Goal: Information Seeking & Learning: Learn about a topic

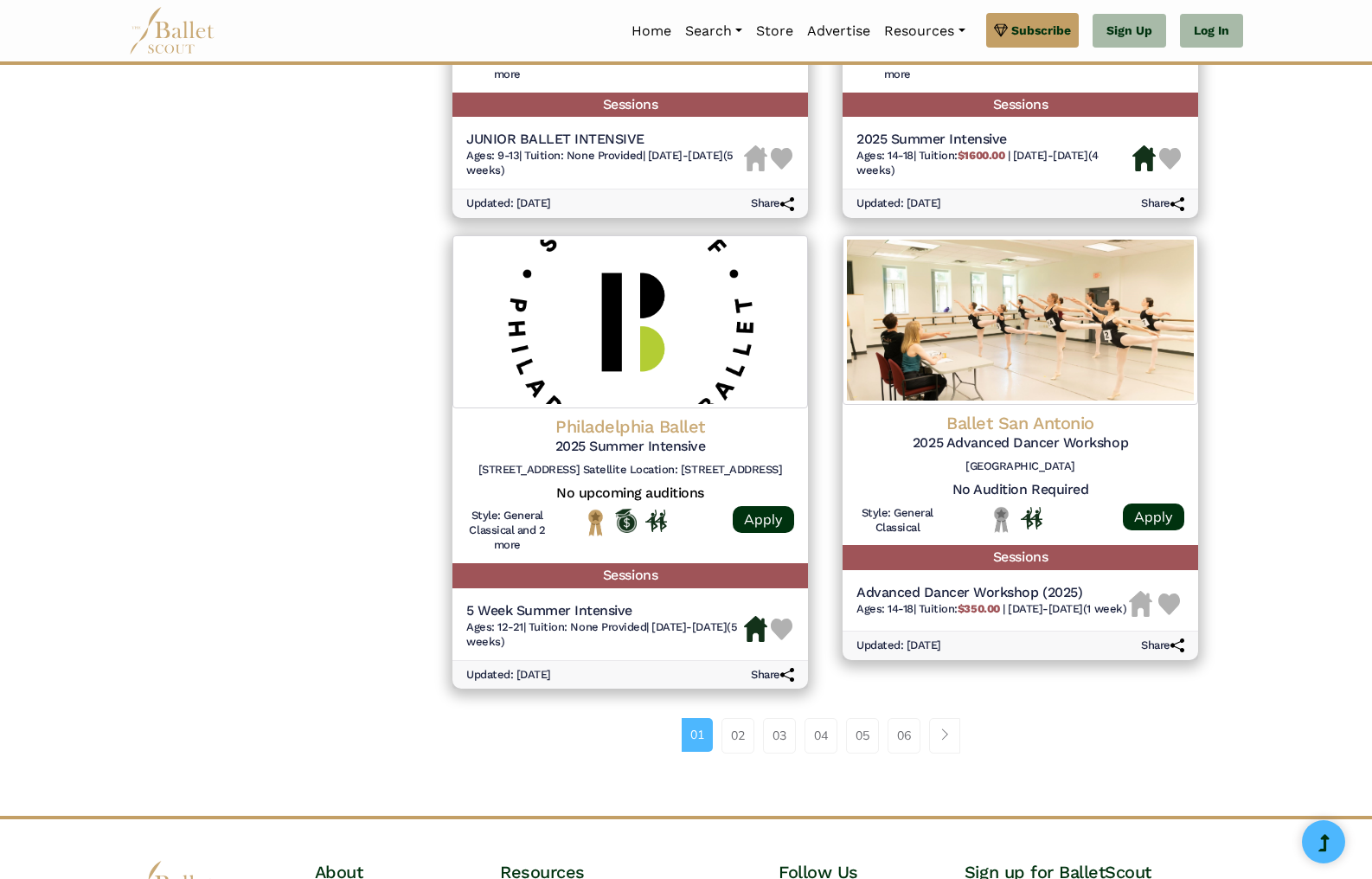
scroll to position [2122, 0]
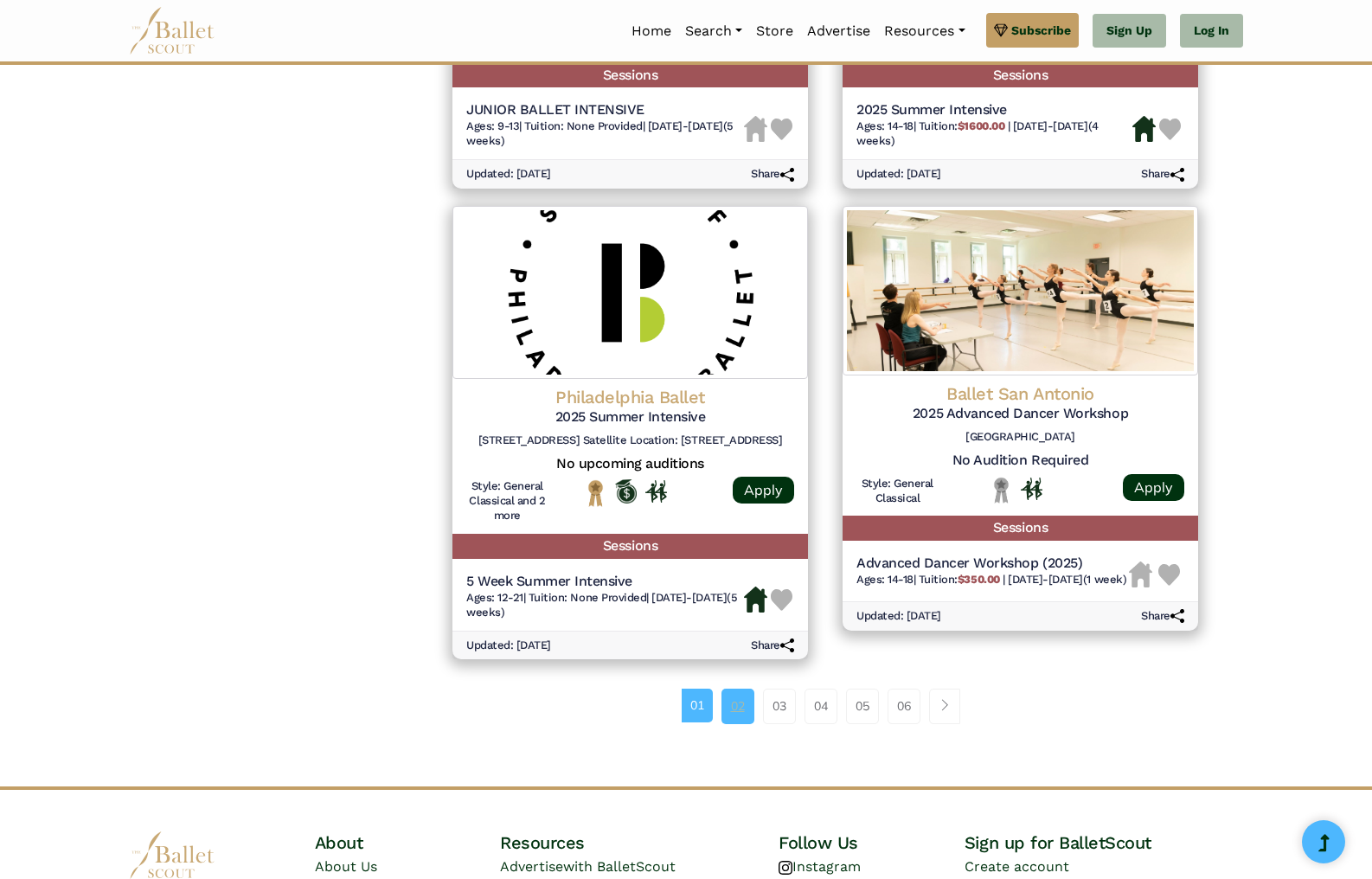
click at [735, 709] on link "02" at bounding box center [738, 706] width 33 height 35
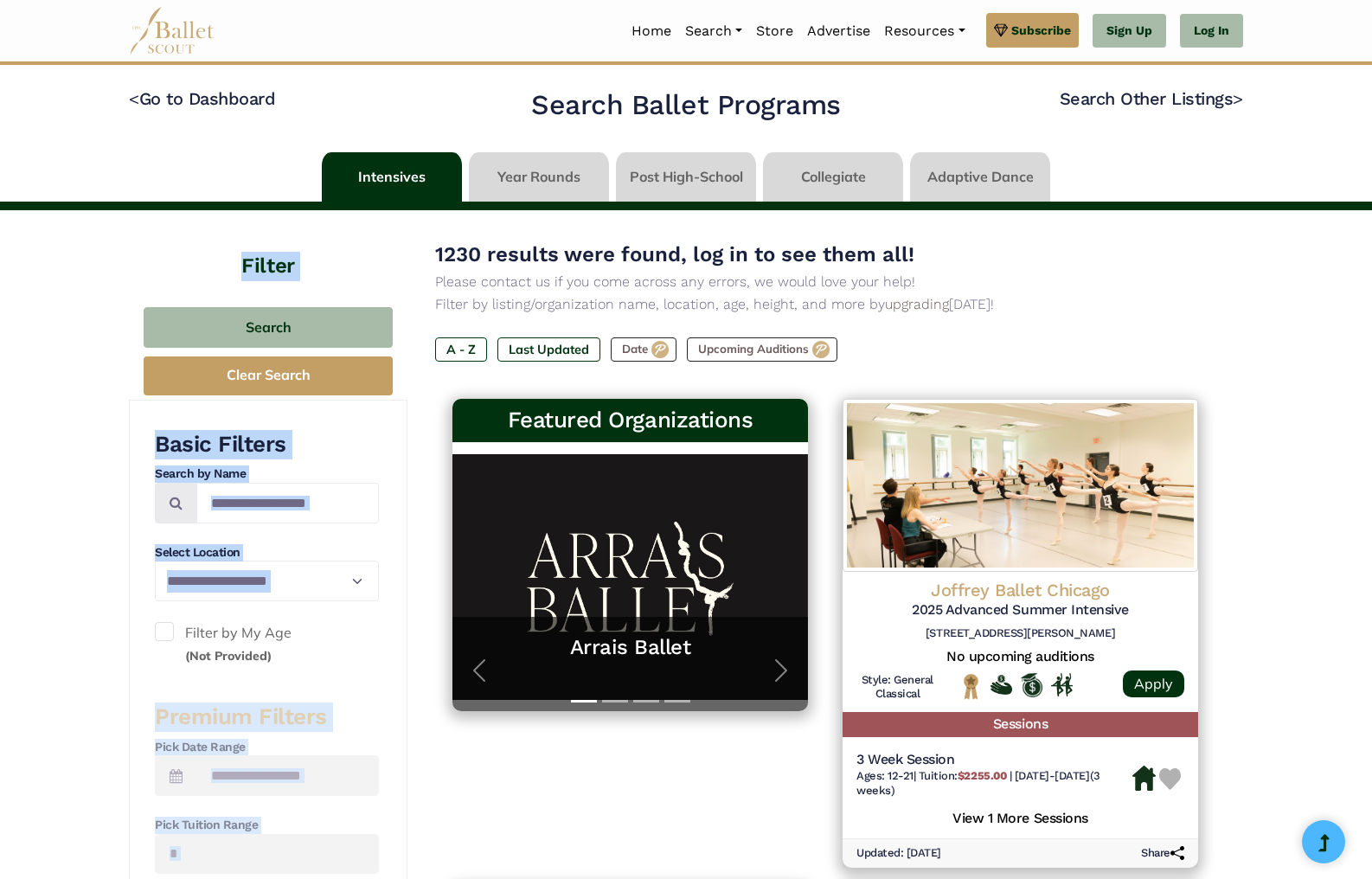
drag, startPoint x: 1371, startPoint y: 209, endPoint x: 1362, endPoint y: 232, distance: 24.7
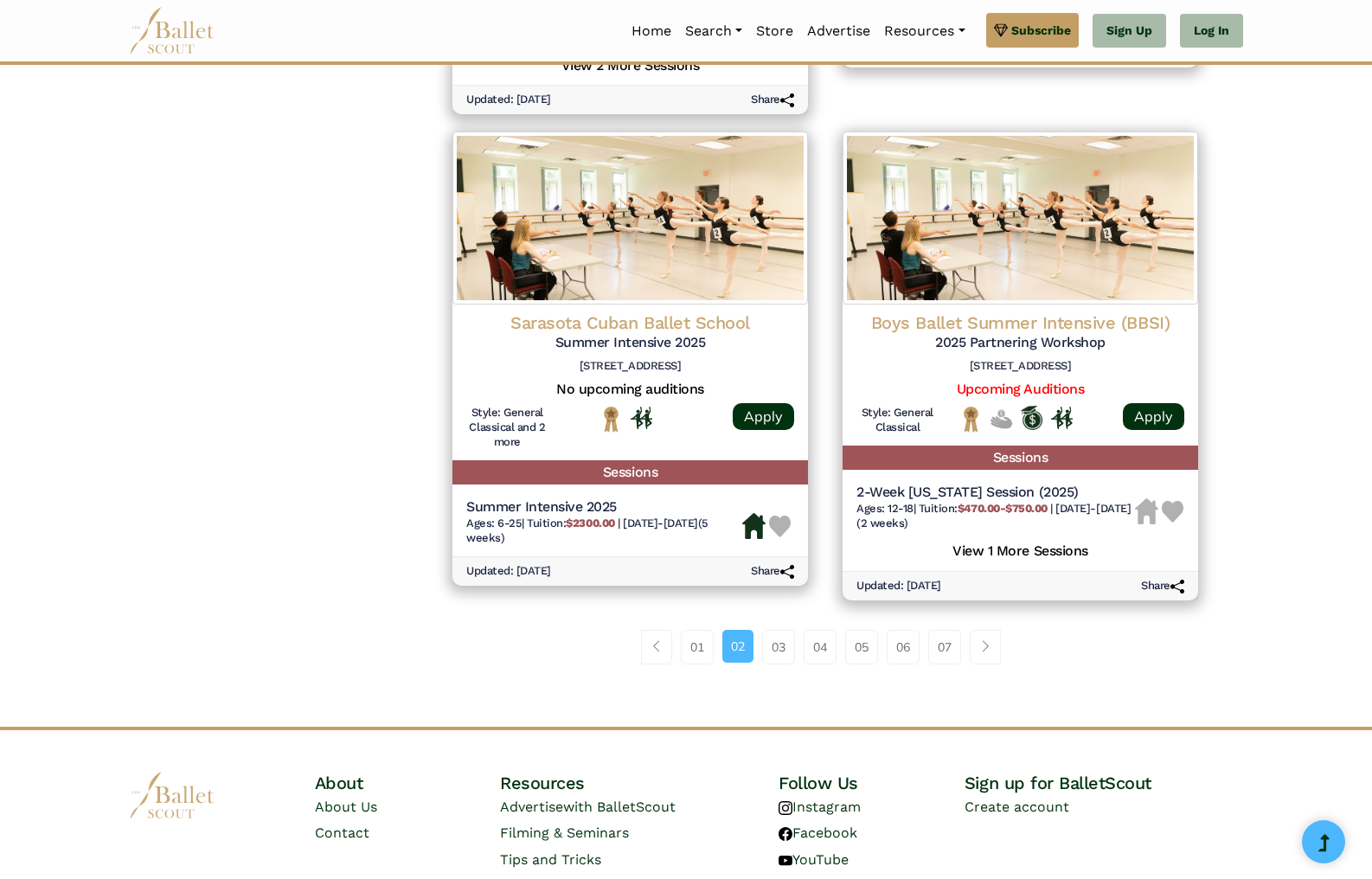
scroll to position [2278, 0]
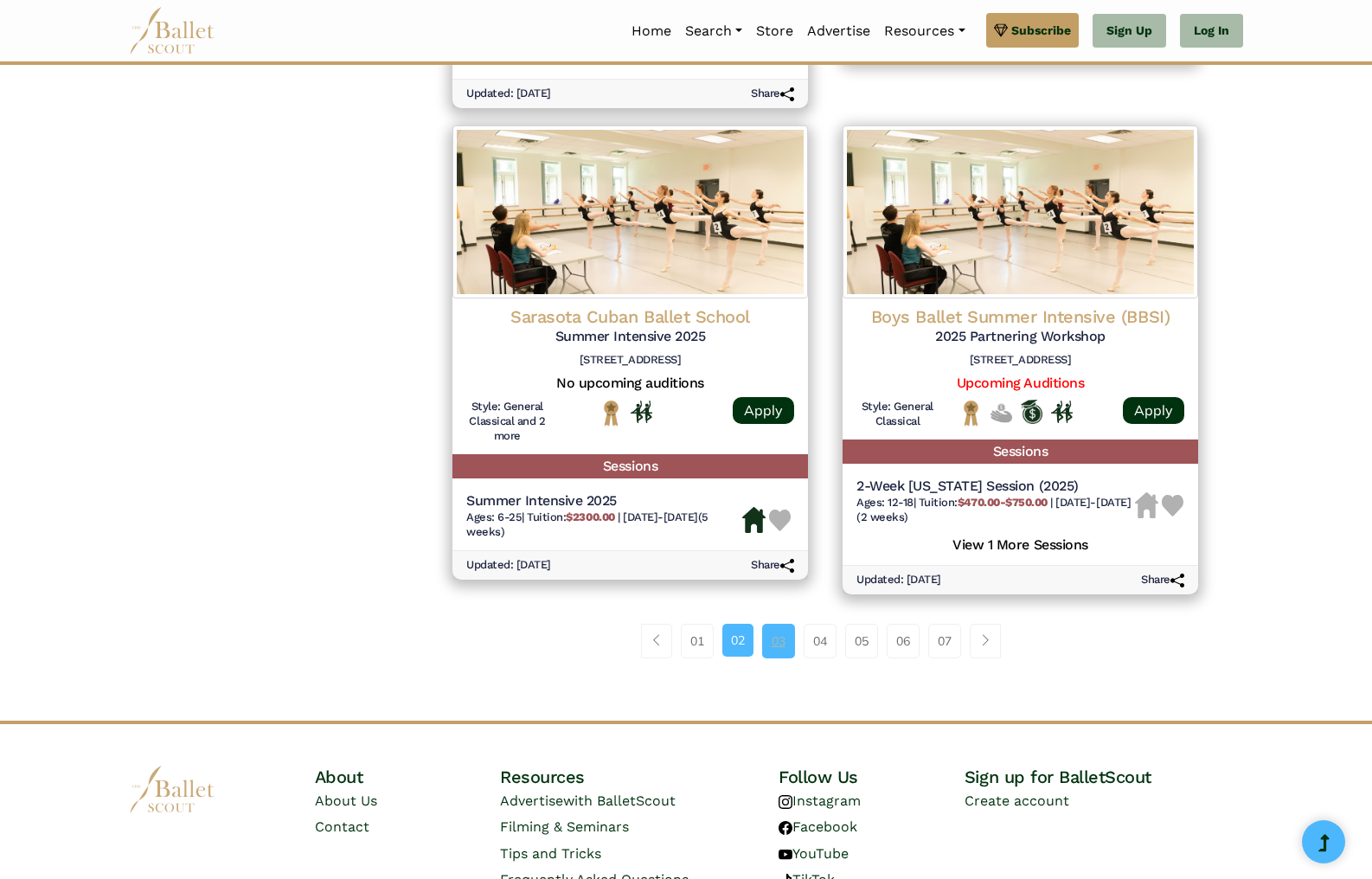
click at [777, 642] on link "03" at bounding box center [779, 642] width 33 height 35
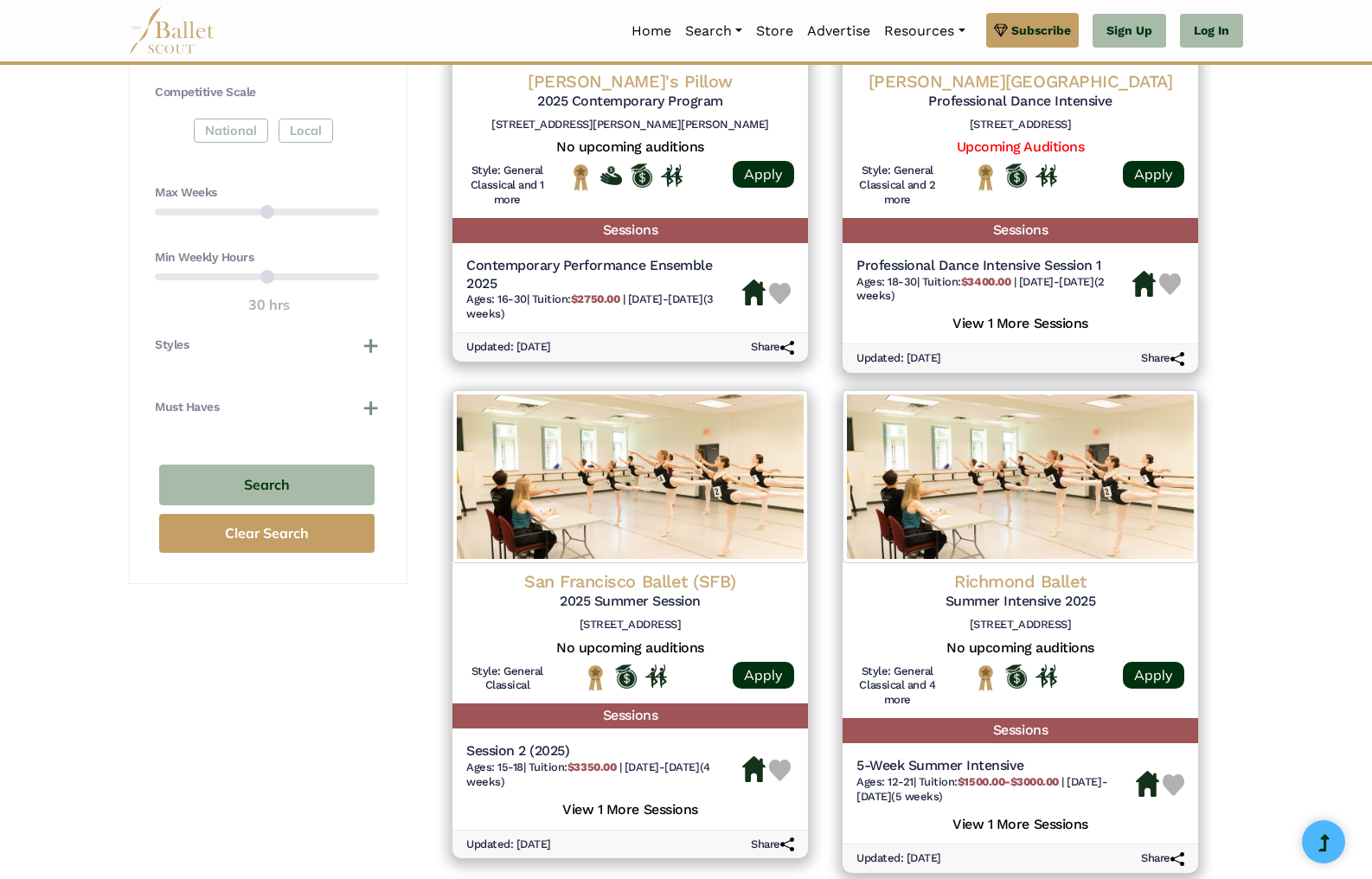
scroll to position [1000, 0]
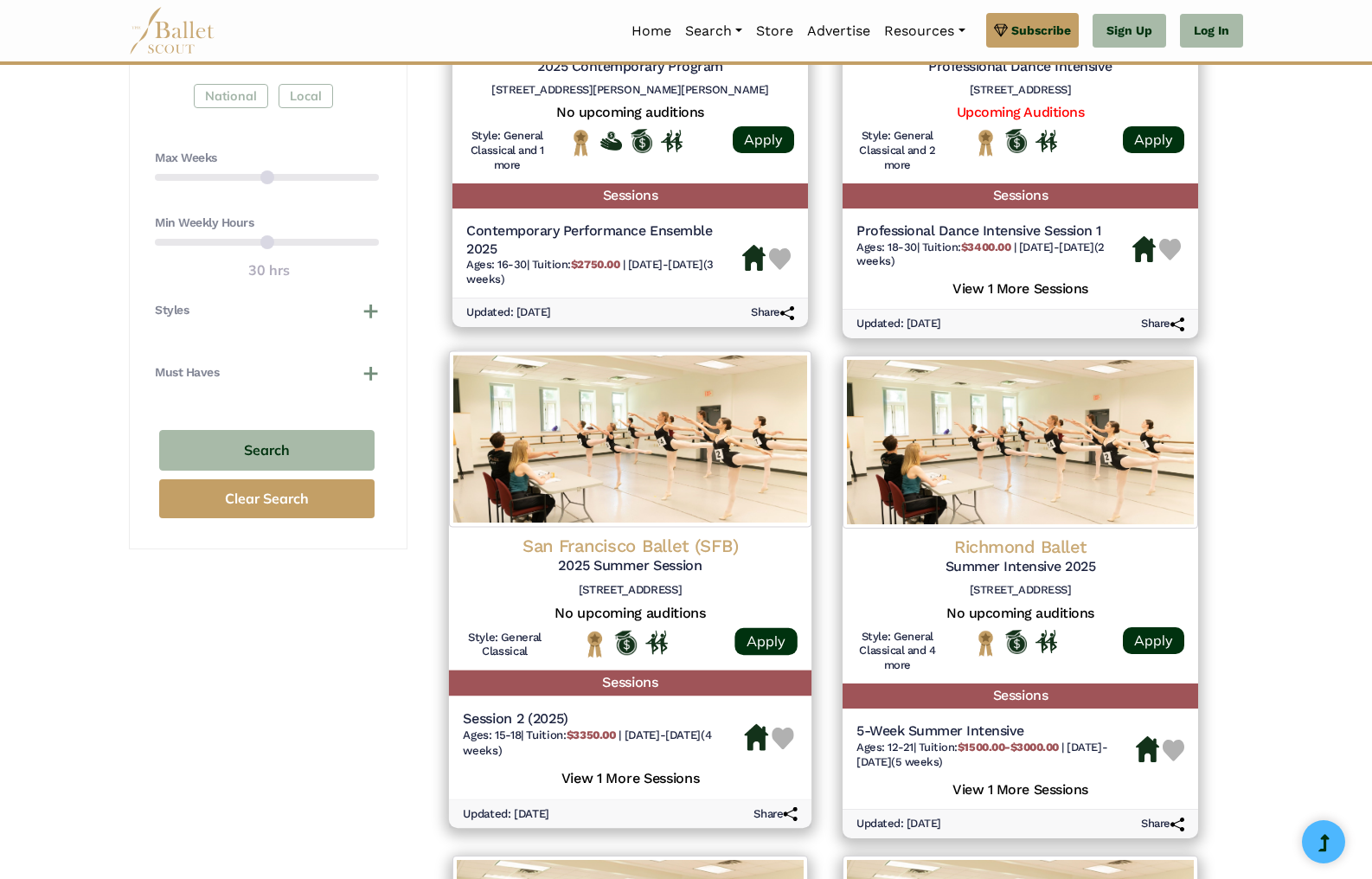
click at [611, 782] on h5 "View 1 More Sessions" at bounding box center [631, 777] width 335 height 23
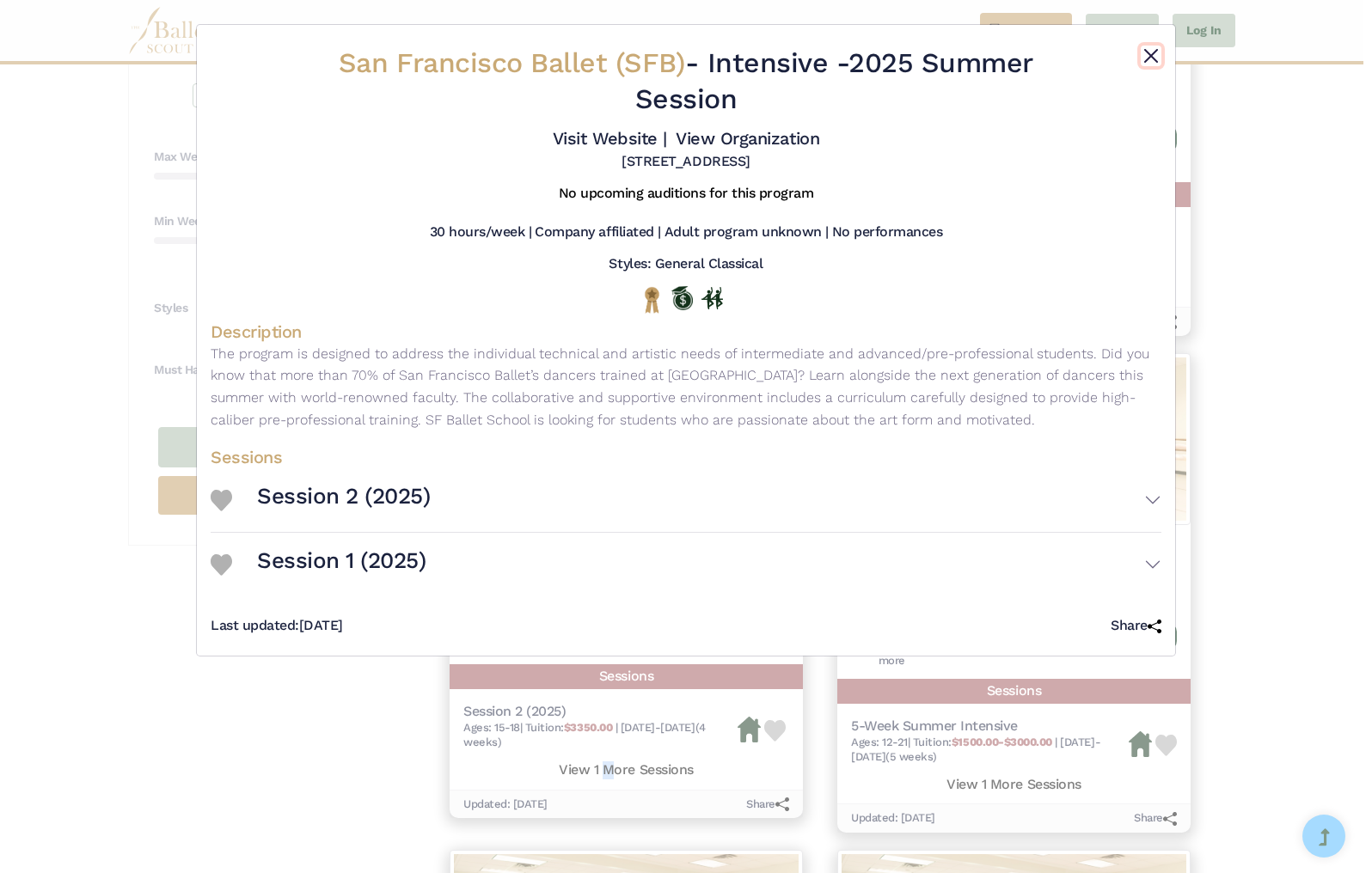
click at [1156, 52] on button "Close" at bounding box center [1151, 55] width 21 height 21
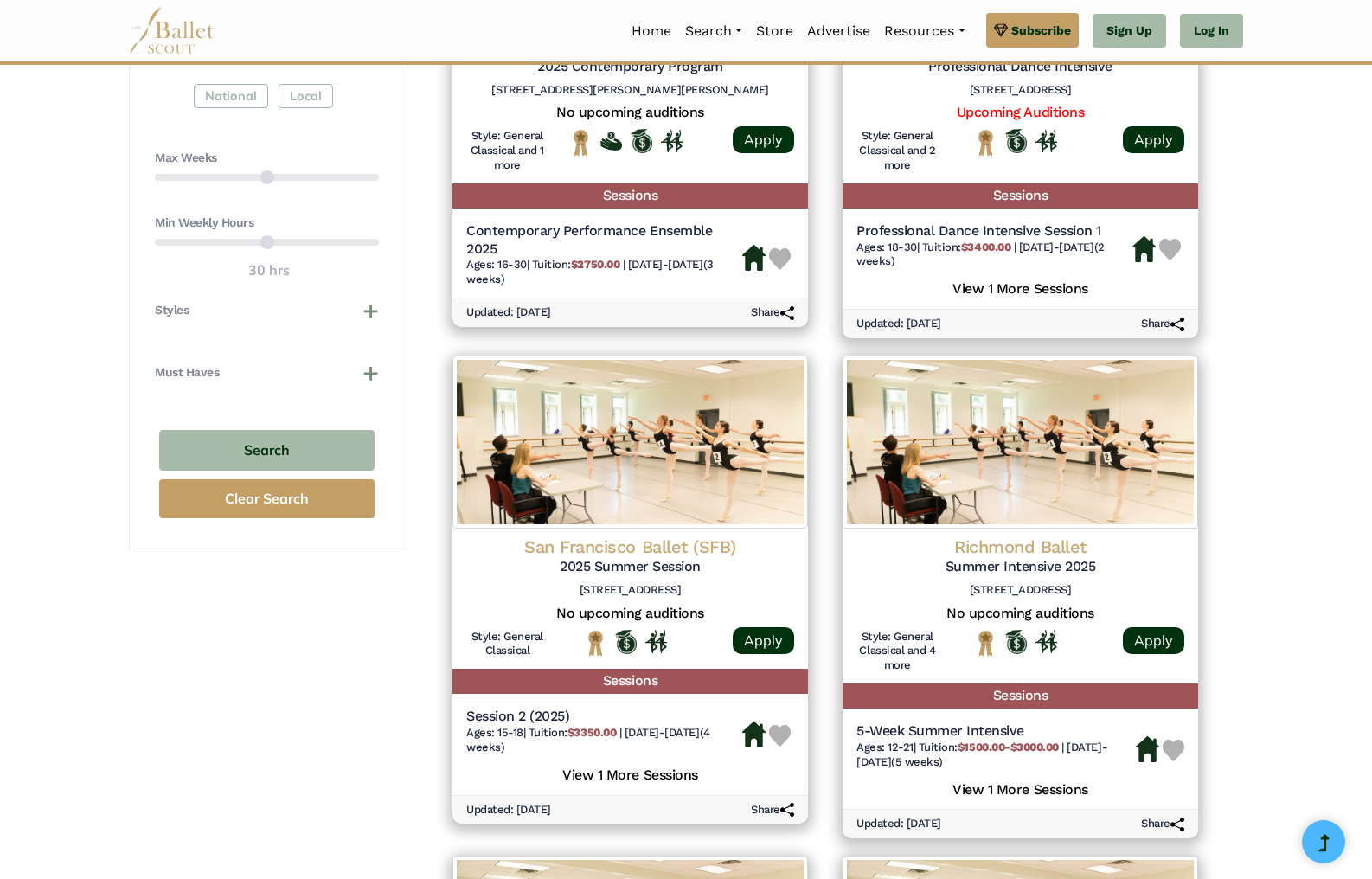
drag, startPoint x: 1256, startPoint y: 592, endPoint x: 1259, endPoint y: 581, distance: 11.4
click at [1256, 591] on div "**********" at bounding box center [685, 566] width 1142 height 2713
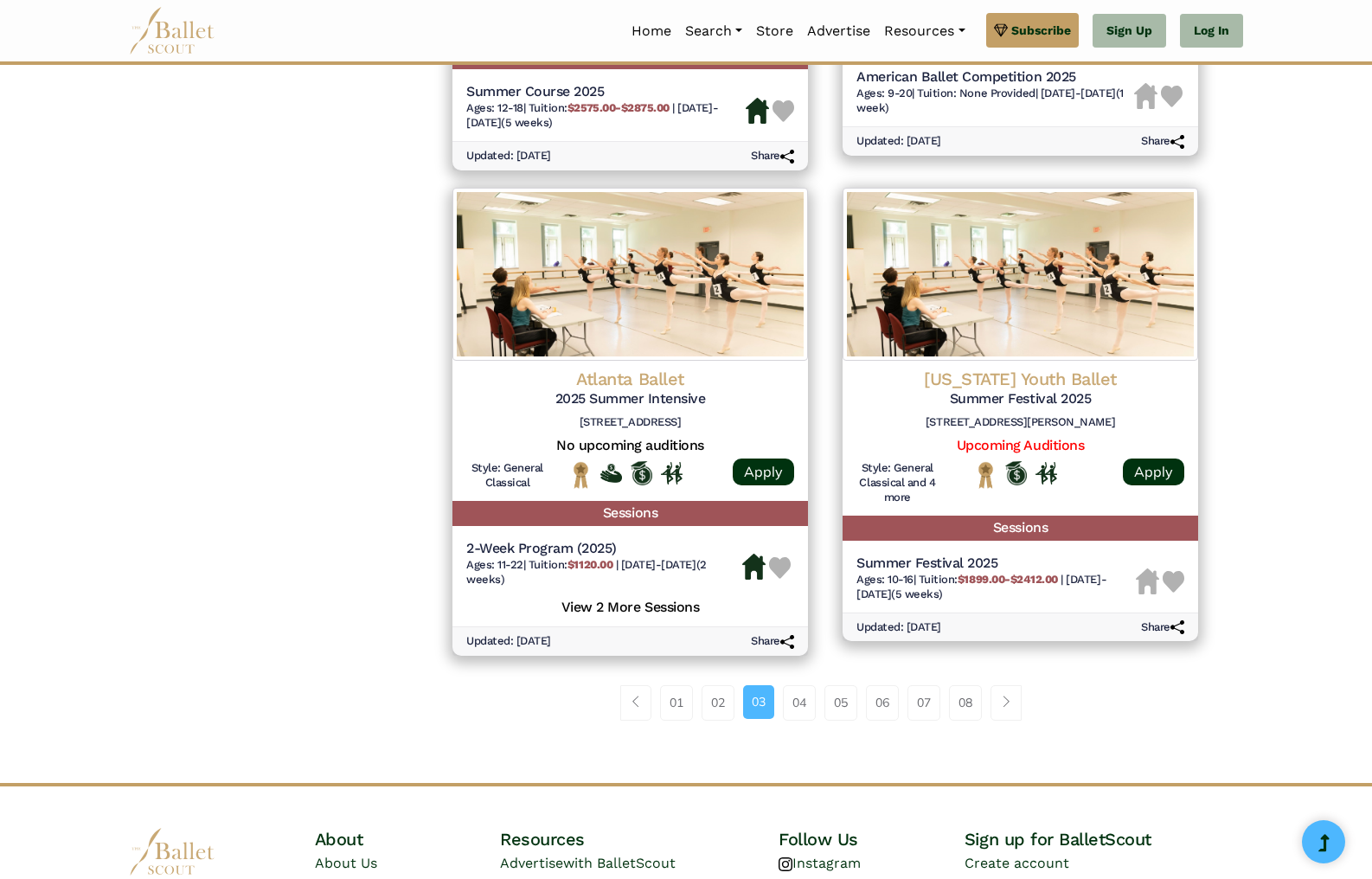
scroll to position [2141, 0]
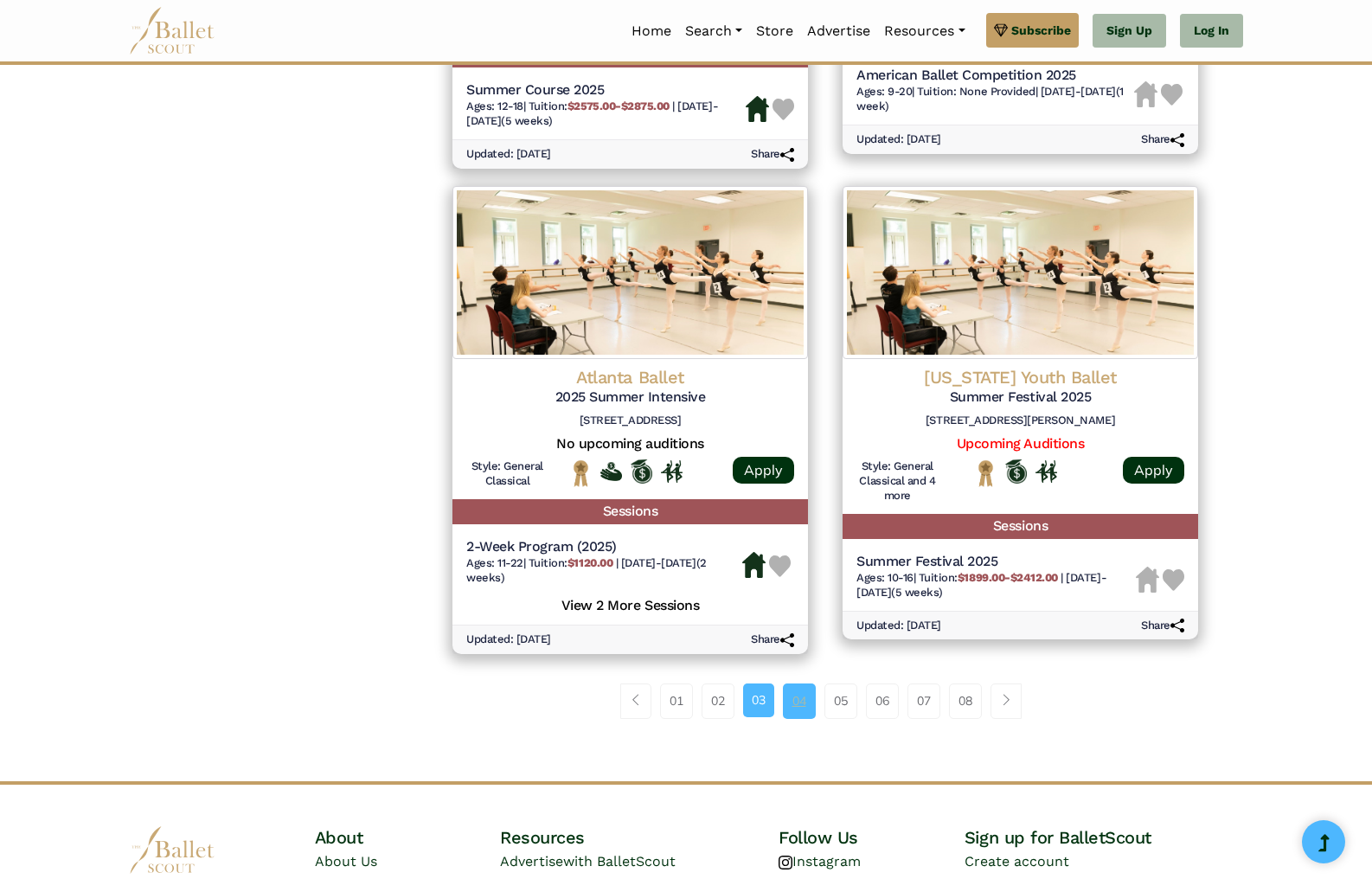
click at [803, 707] on link "04" at bounding box center [800, 701] width 33 height 35
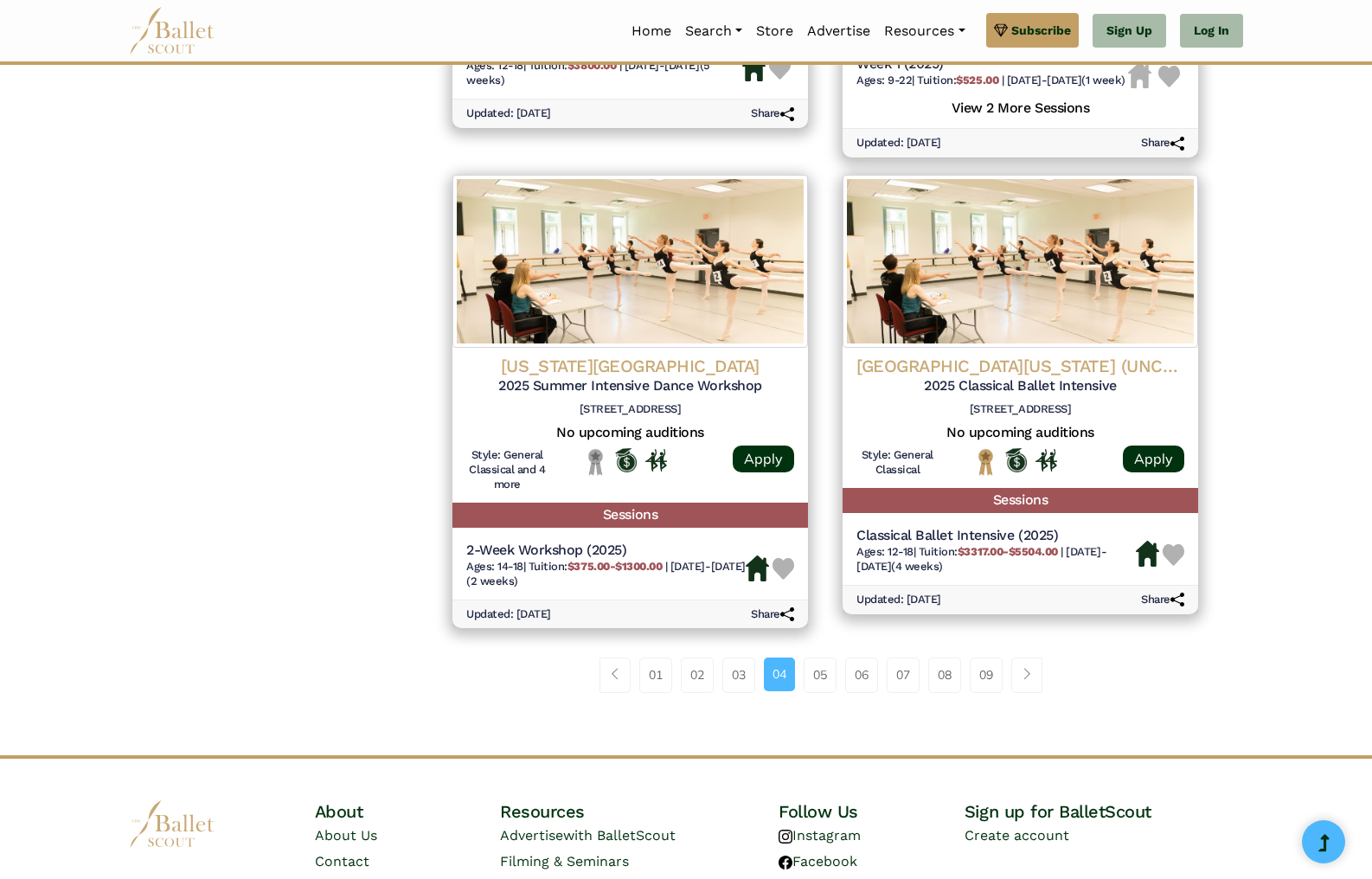
scroll to position [2157, 0]
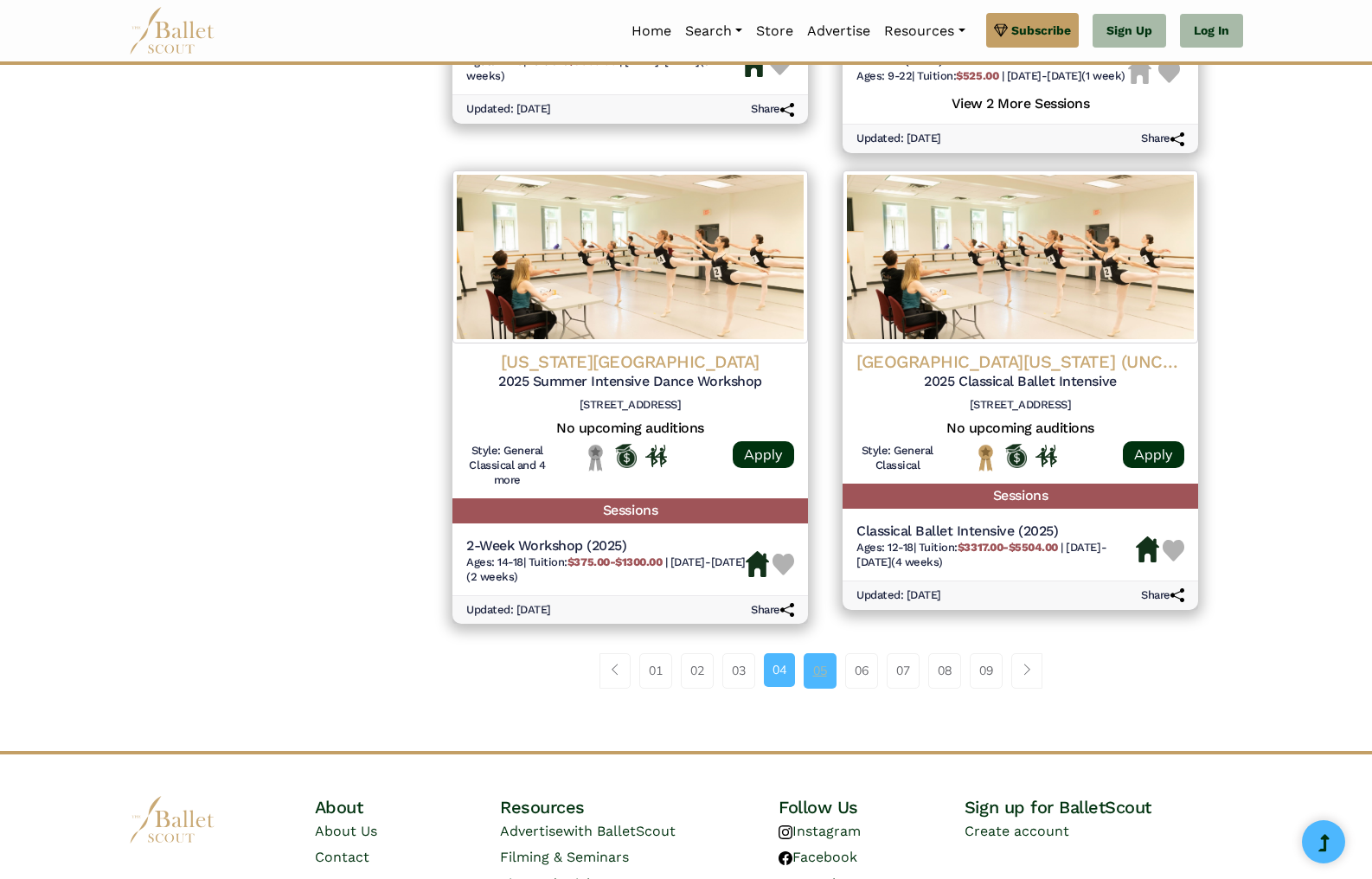
click at [816, 688] on link "05" at bounding box center [820, 671] width 33 height 35
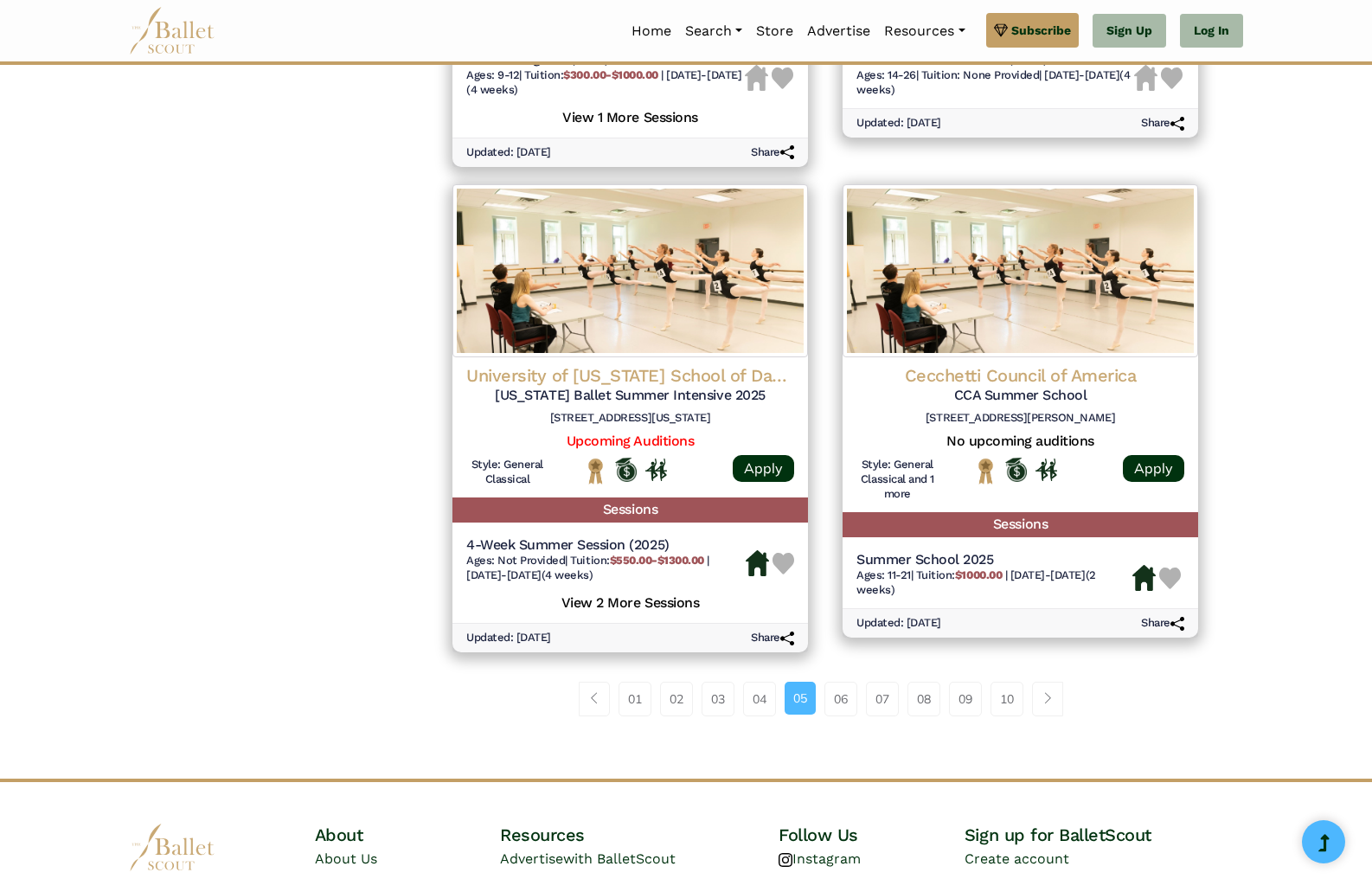
scroll to position [2177, 0]
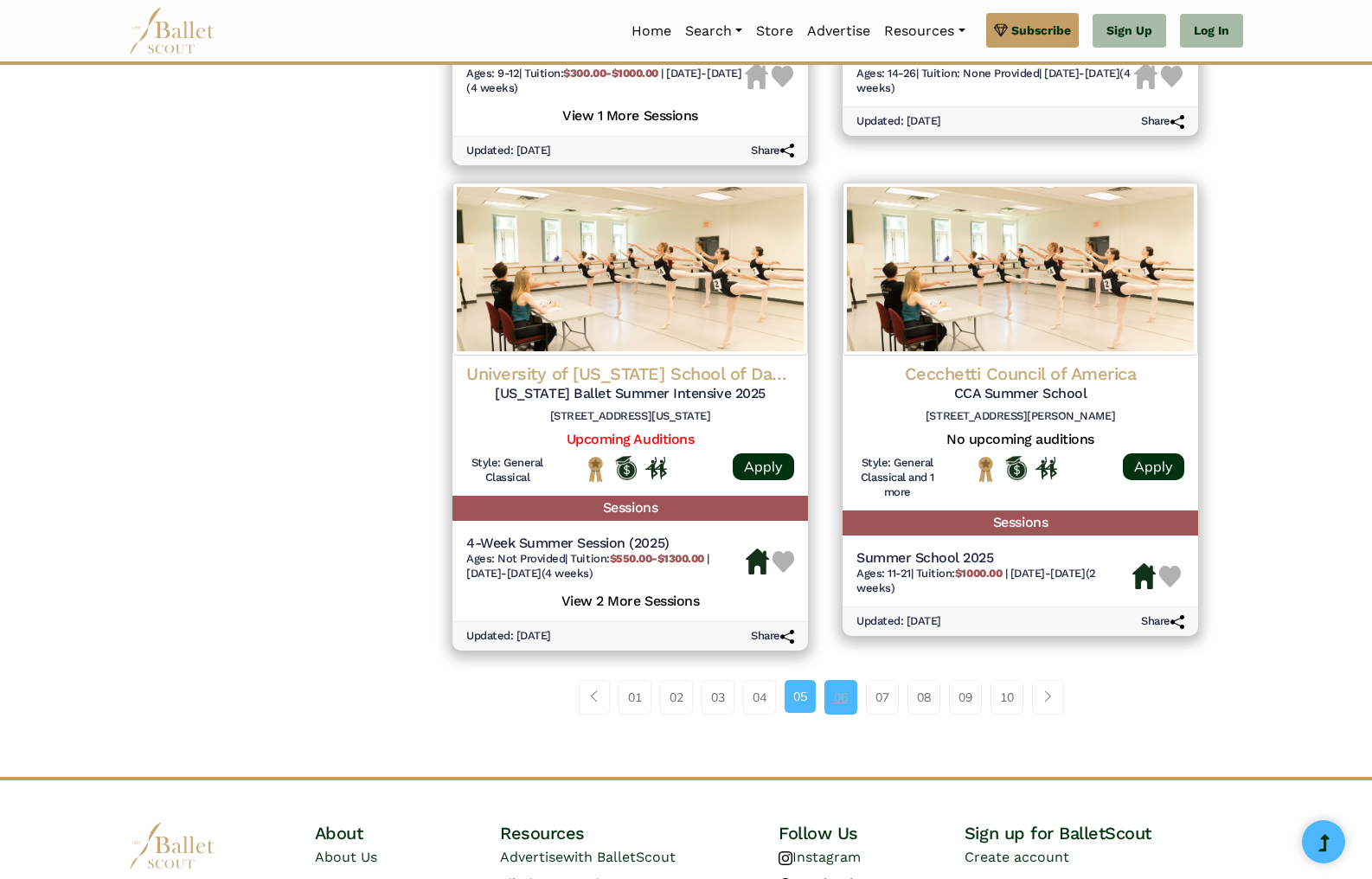
click at [836, 699] on link "06" at bounding box center [841, 697] width 33 height 35
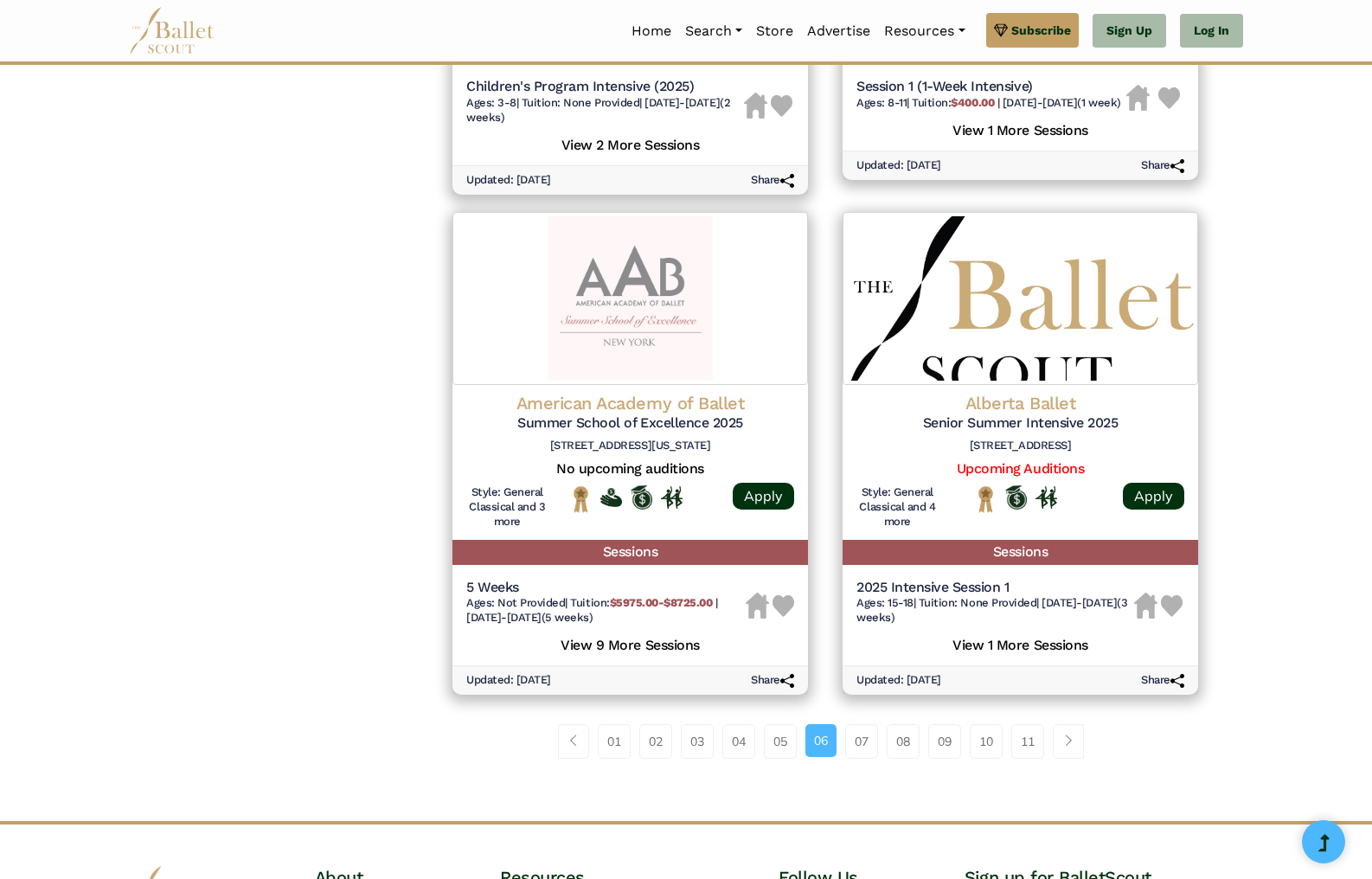
scroll to position [2137, 0]
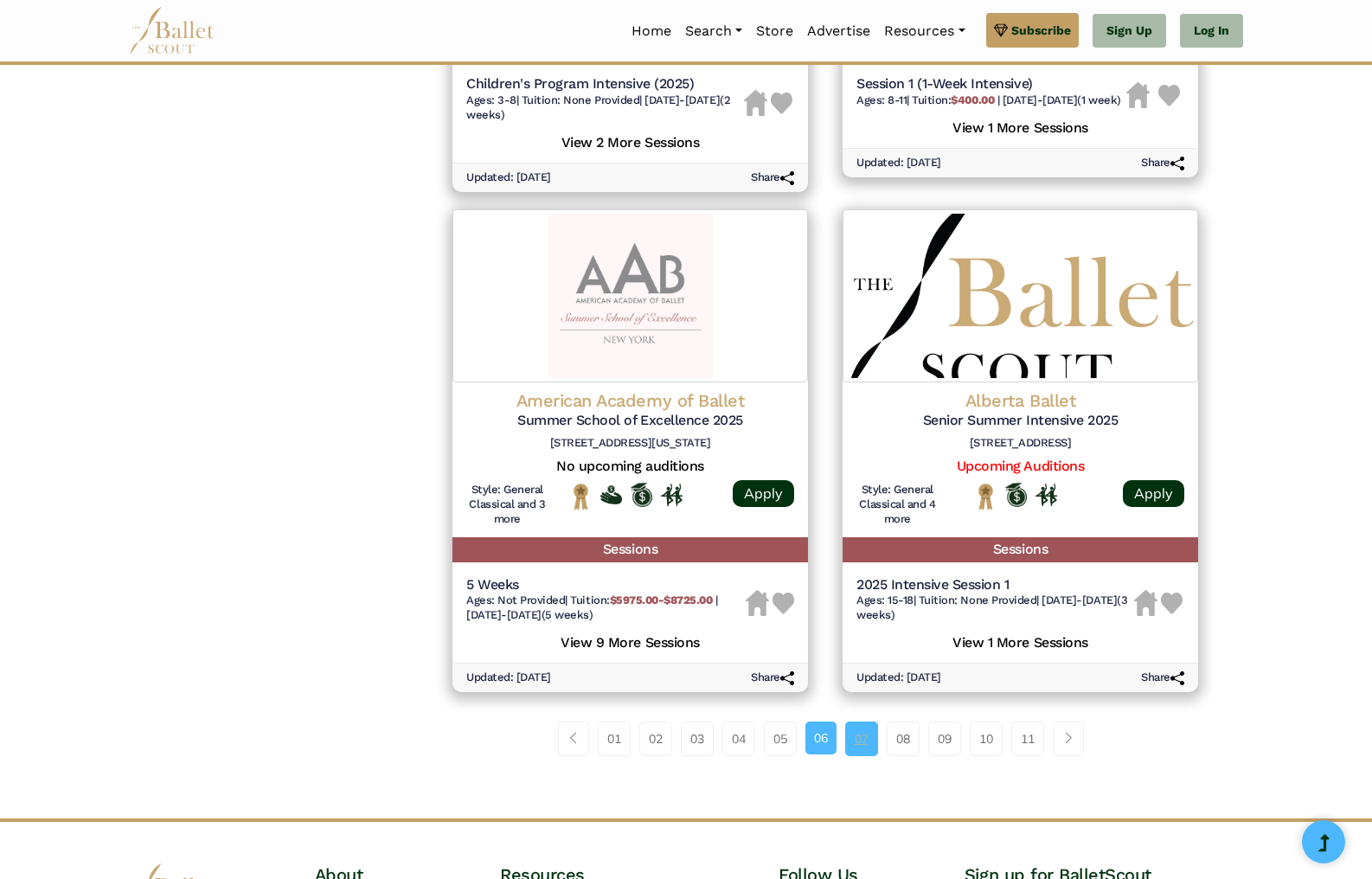
click at [860, 739] on link "07" at bounding box center [862, 739] width 33 height 35
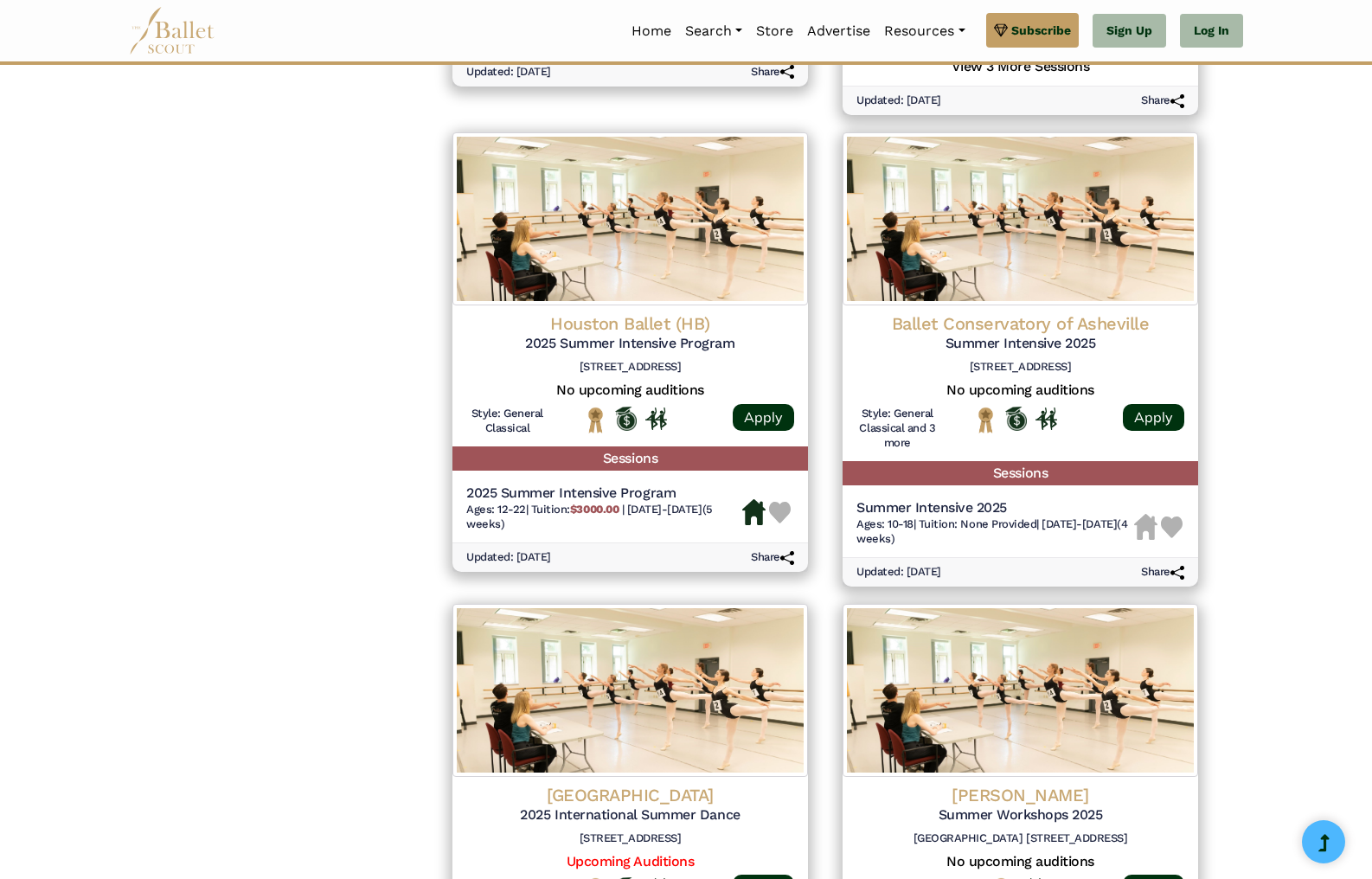
scroll to position [2317, 0]
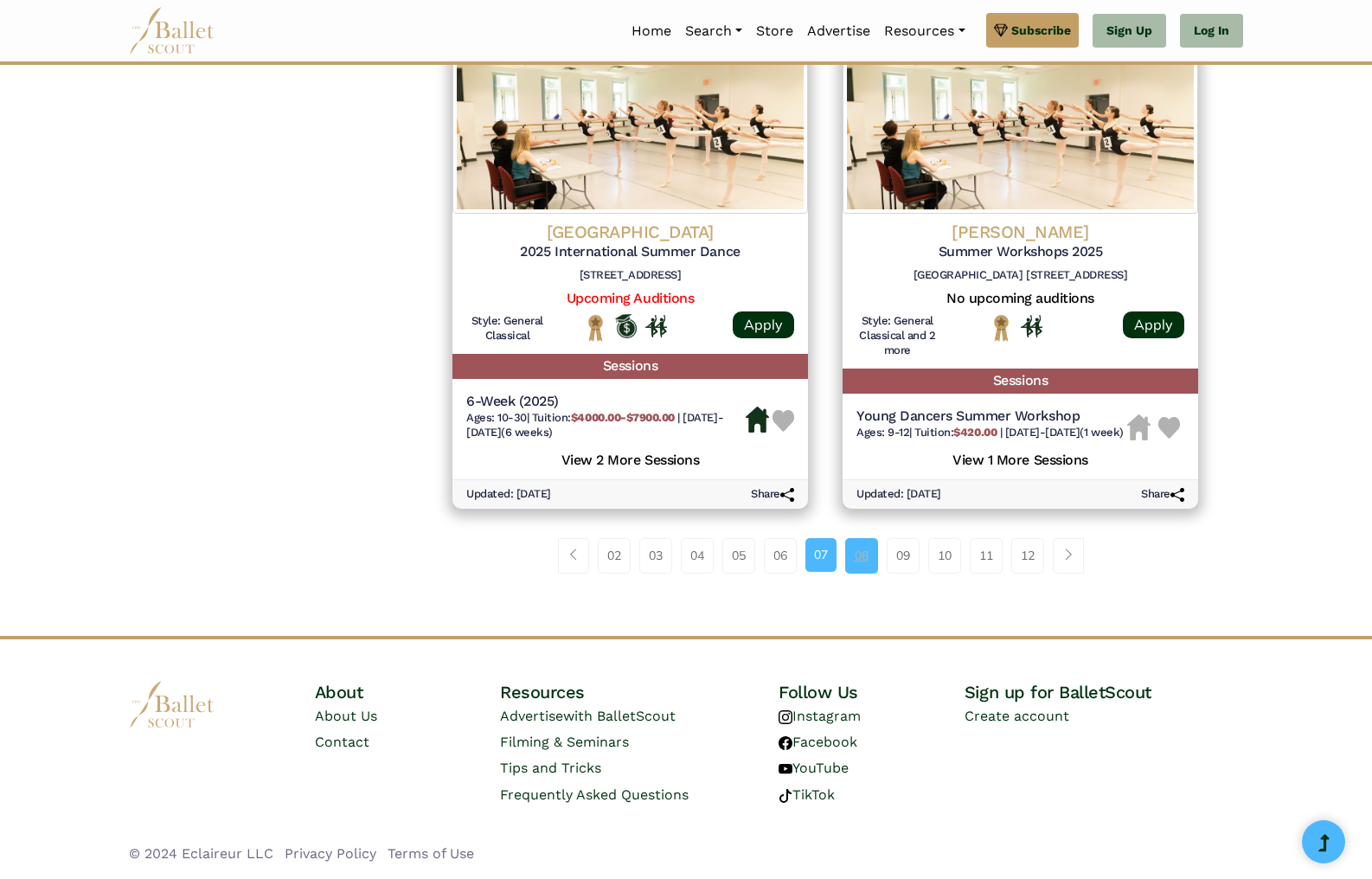
click at [866, 553] on link "08" at bounding box center [862, 555] width 33 height 35
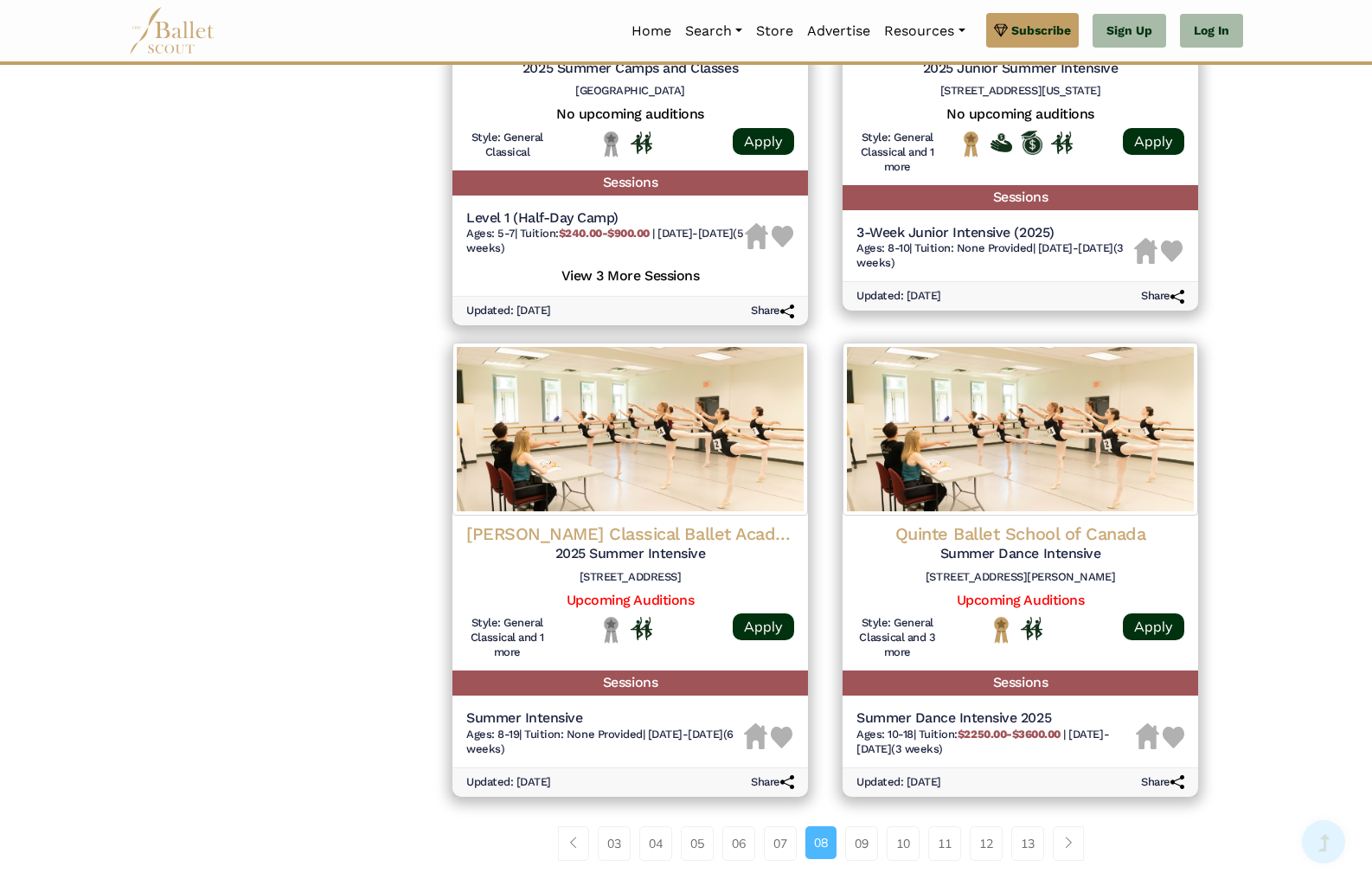
scroll to position [2259, 0]
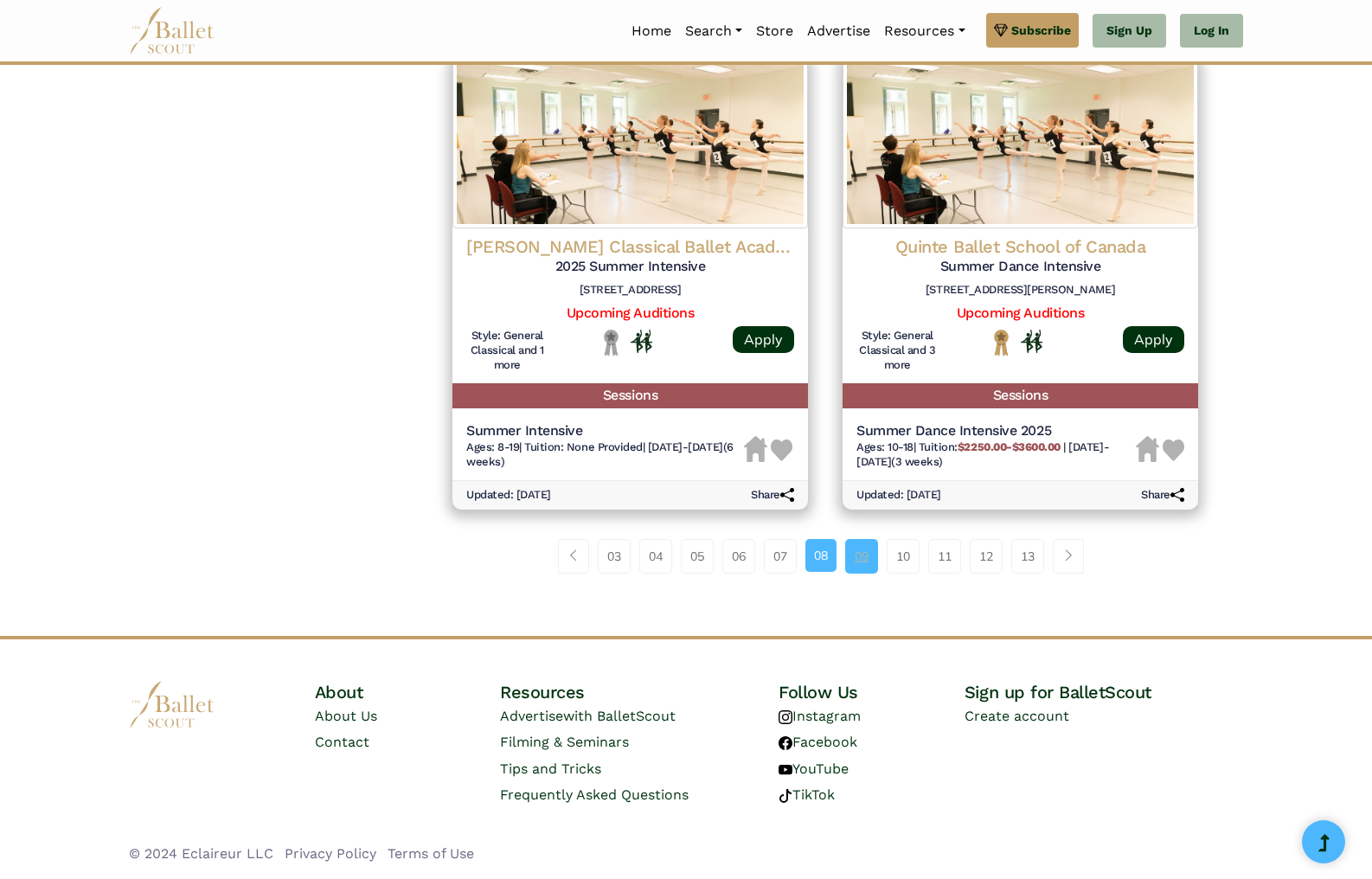
click at [863, 558] on link "09" at bounding box center [862, 556] width 33 height 35
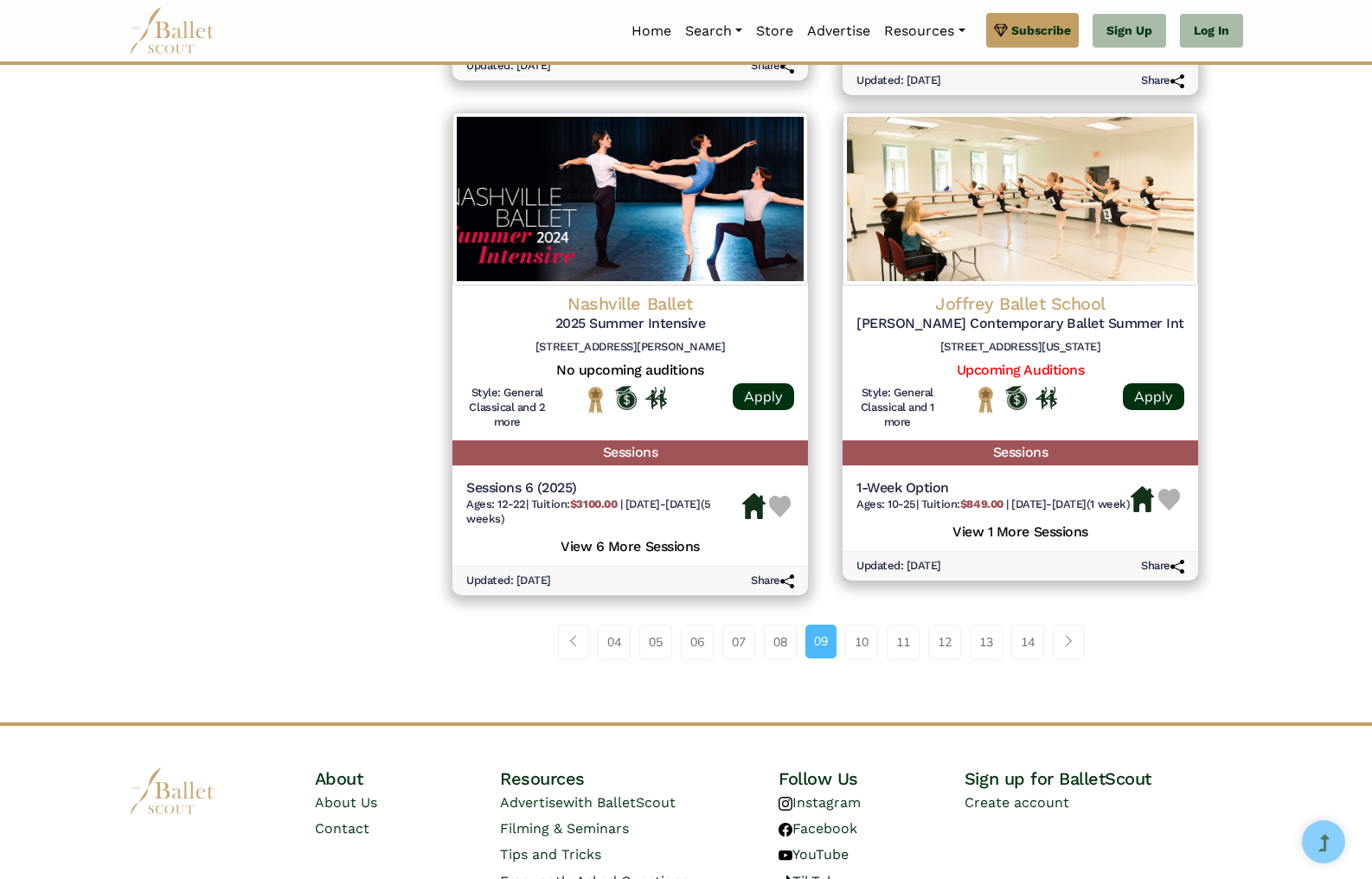
scroll to position [2302, 0]
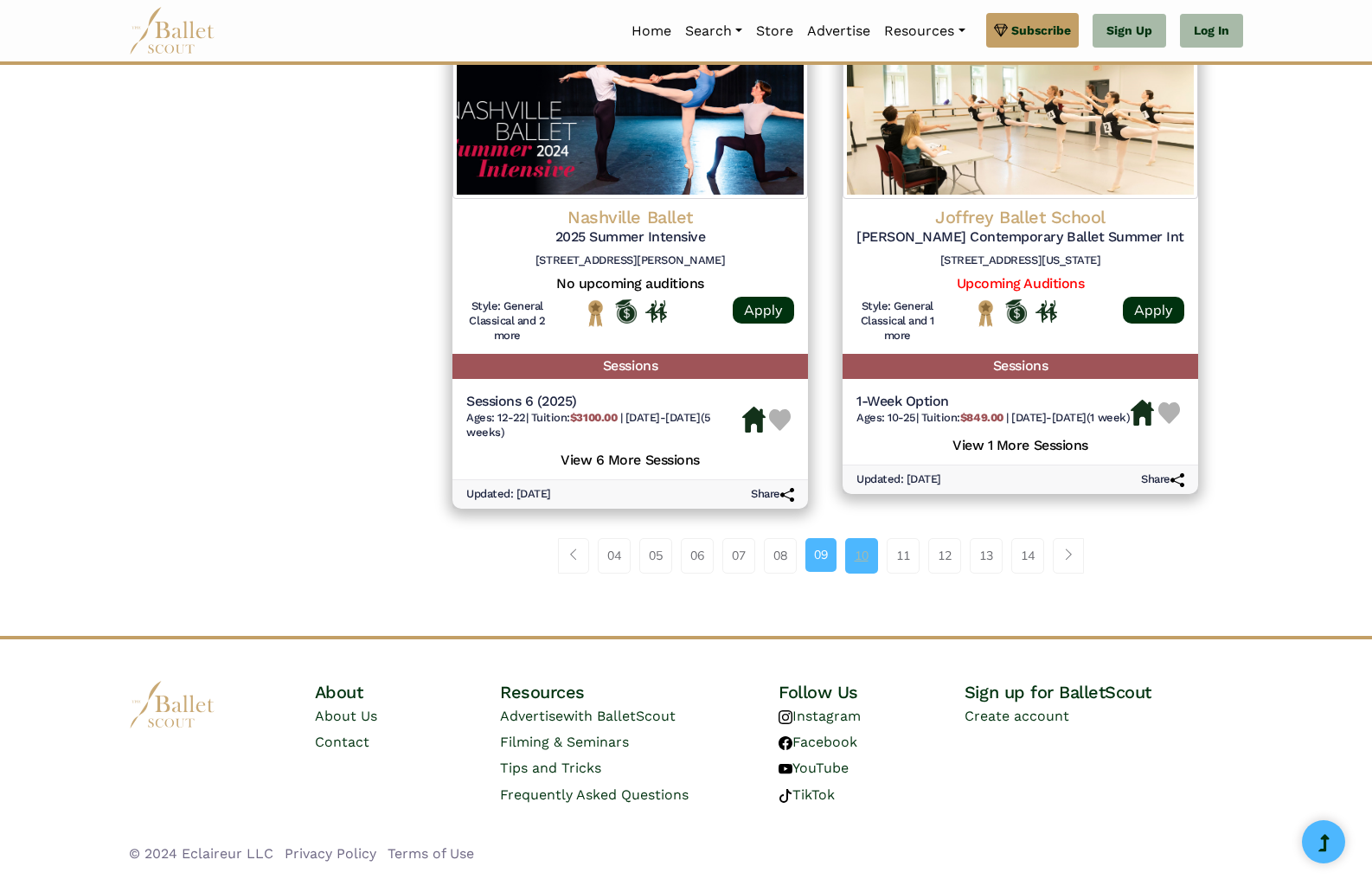
click at [865, 555] on link "10" at bounding box center [862, 555] width 33 height 35
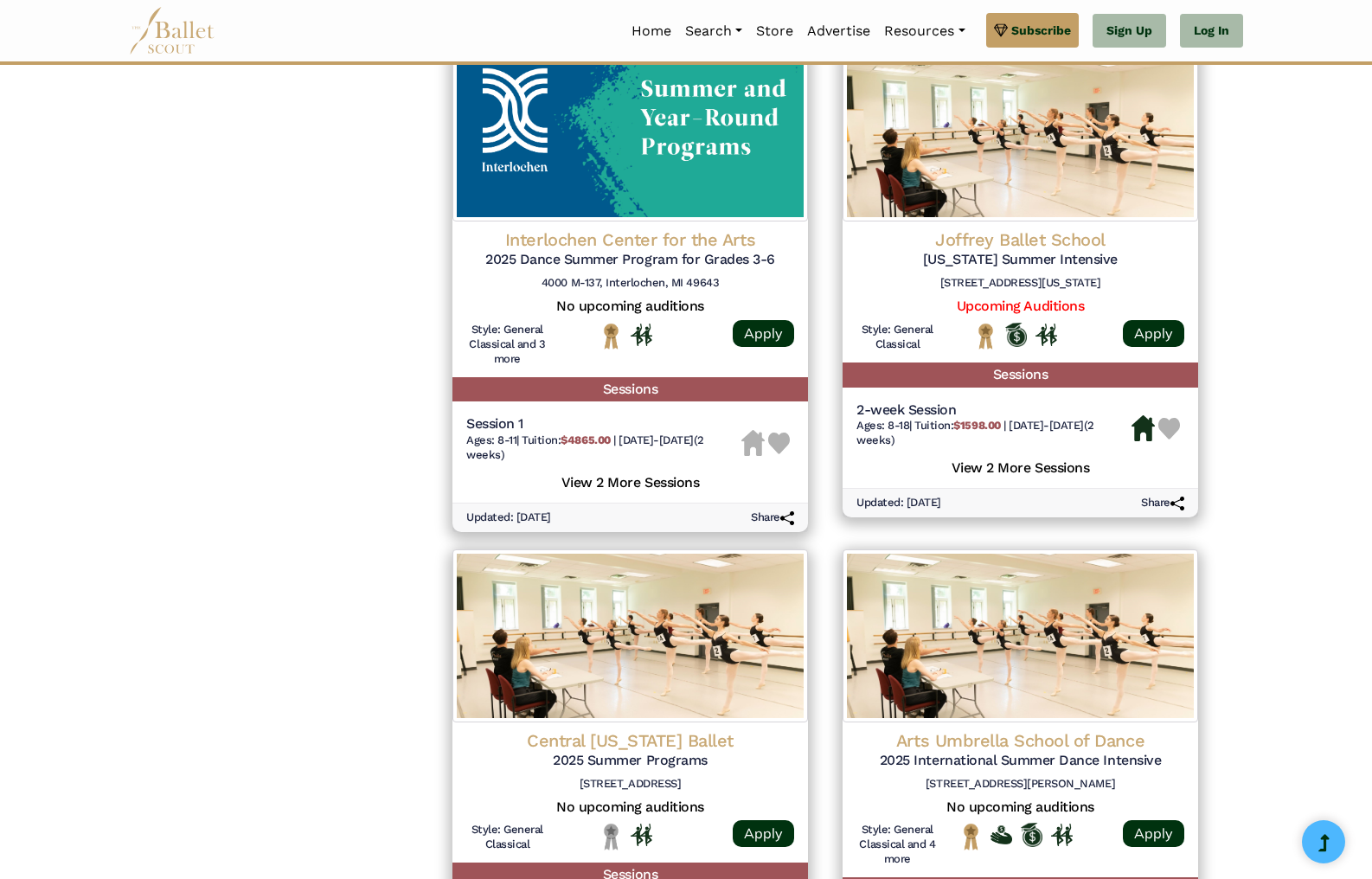
scroll to position [2320, 0]
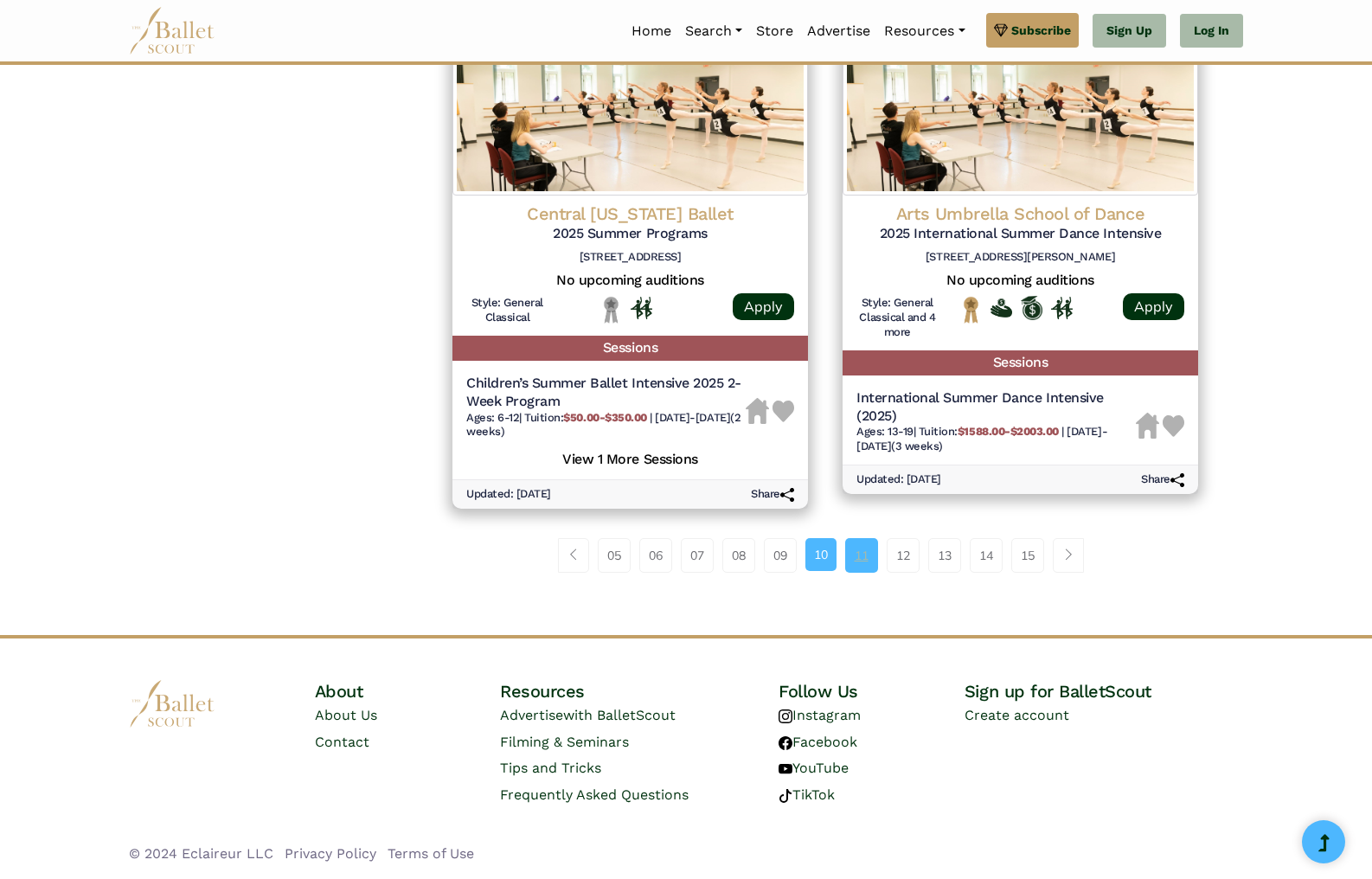
click at [856, 557] on link "11" at bounding box center [862, 555] width 33 height 35
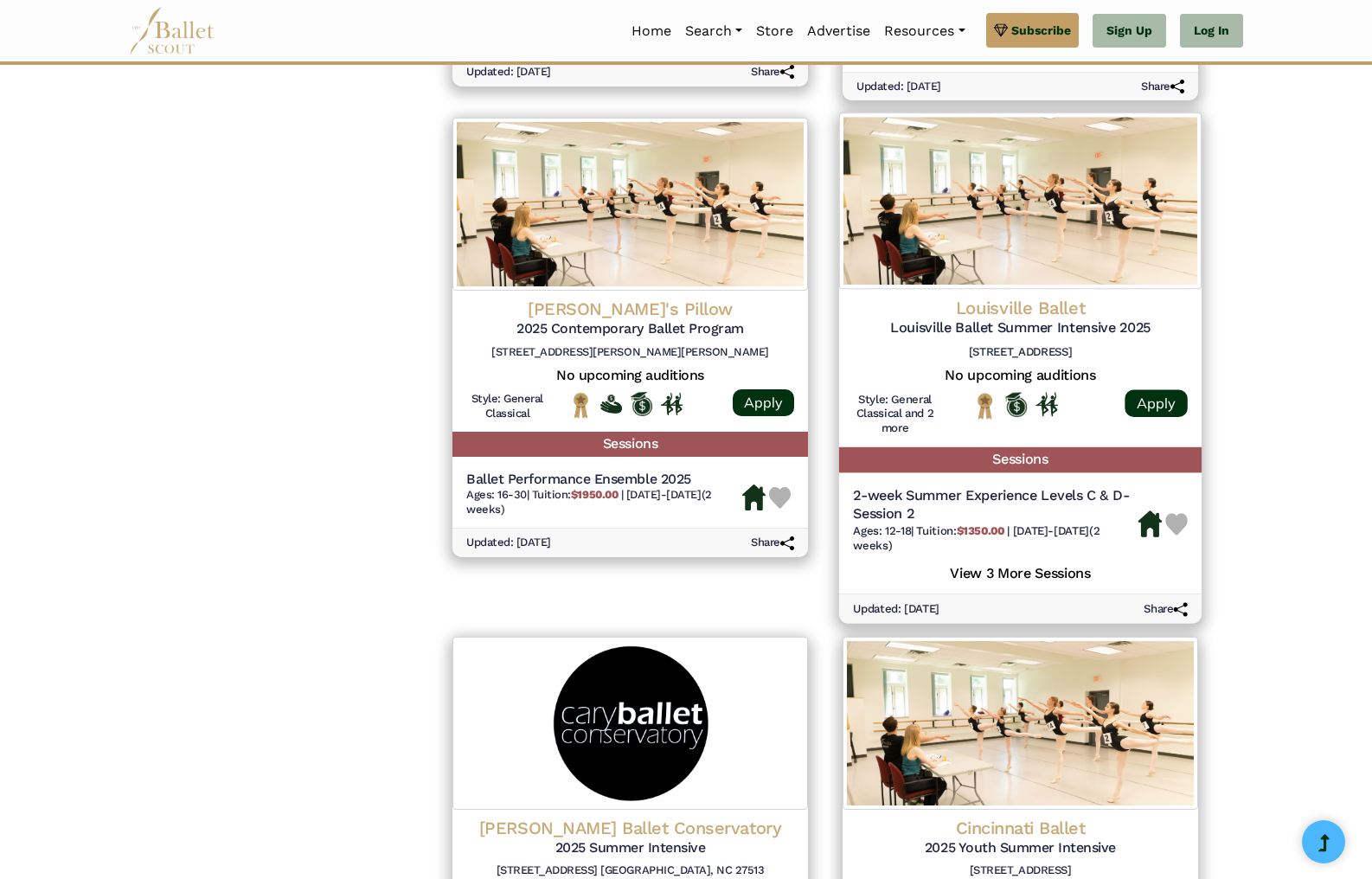
scroll to position [2320, 0]
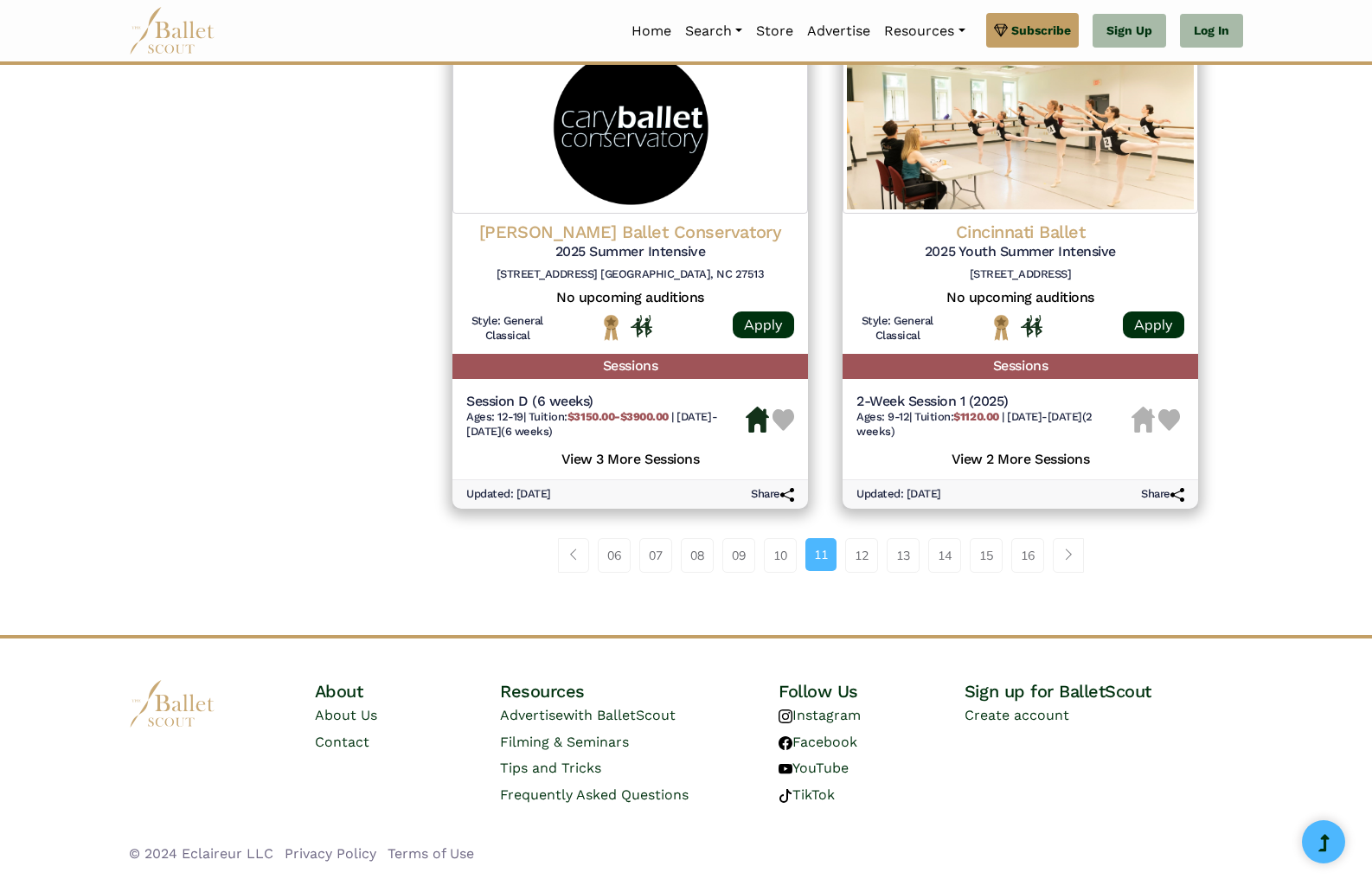
drag, startPoint x: 182, startPoint y: 34, endPoint x: 181, endPoint y: 44, distance: 10.0
click at [182, 34] on img at bounding box center [172, 31] width 86 height 47
